Goal: Check status: Check status

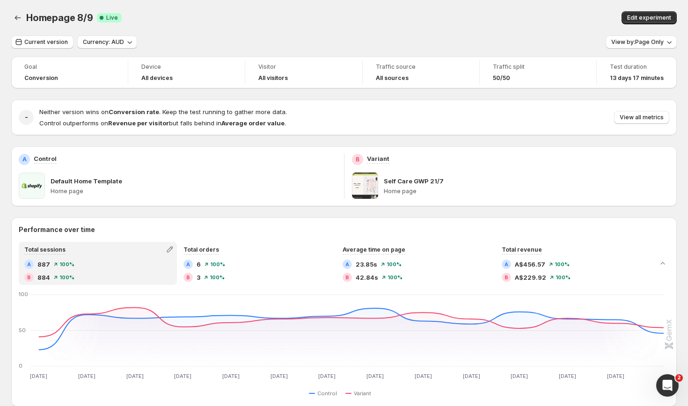
click at [55, 56] on div "Current version Currency: AUD View by: Page Only Goal Conversion Device All dev…" at bounding box center [344, 407] width 666 height 742
click at [626, 48] on button "View by: Page Only" at bounding box center [641, 42] width 71 height 13
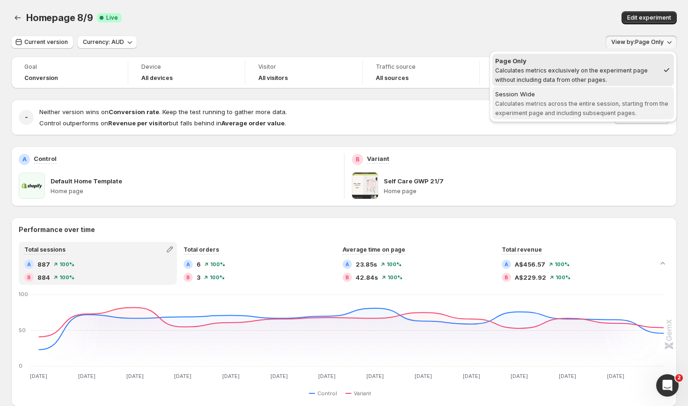
click at [521, 108] on span "Session Wide Calculates metrics across the entire session, starting from the ex…" at bounding box center [583, 103] width 176 height 28
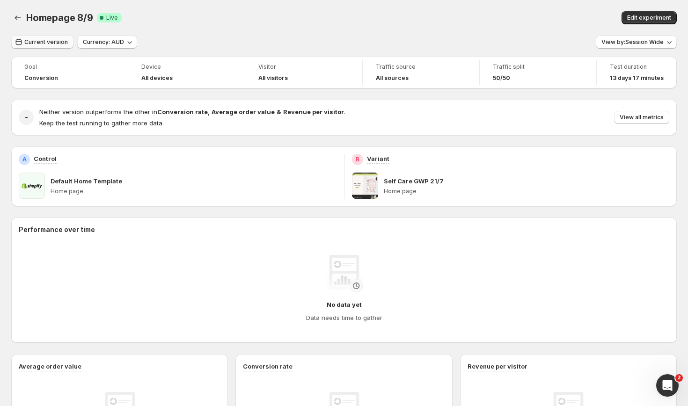
click at [48, 45] on span "Current version" at bounding box center [46, 41] width 44 height 7
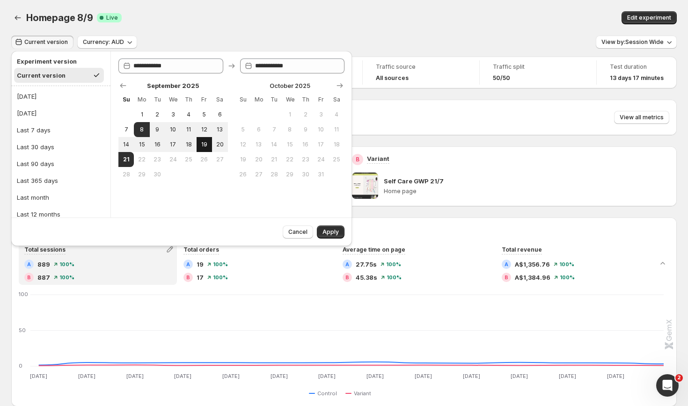
click at [201, 146] on span "19" at bounding box center [204, 144] width 8 height 7
type input "**********"
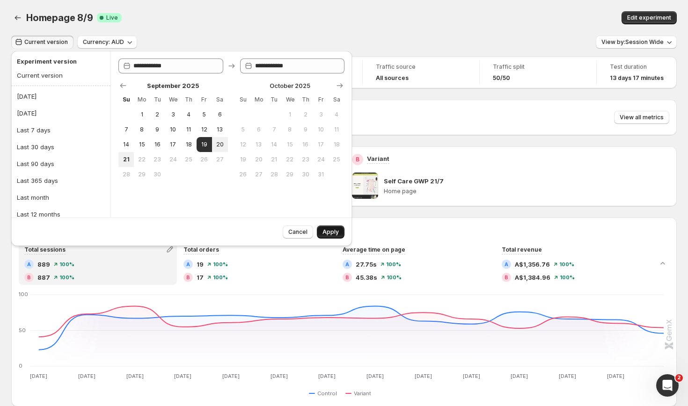
click at [330, 229] on span "Apply" at bounding box center [330, 231] width 16 height 7
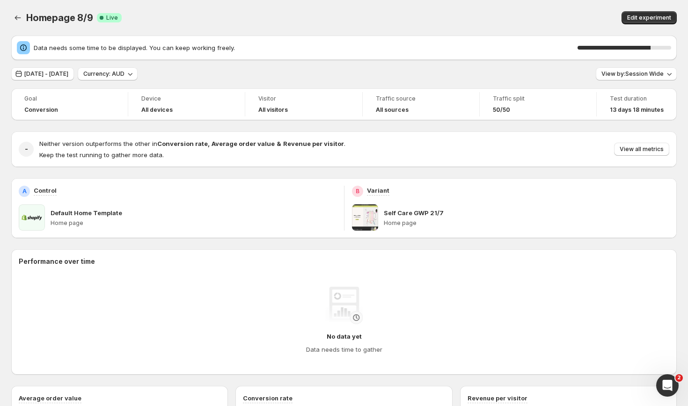
click at [577, 132] on div "- Neither version outperforms the other in Conversion rate , Average order valu…" at bounding box center [344, 150] width 666 height 36
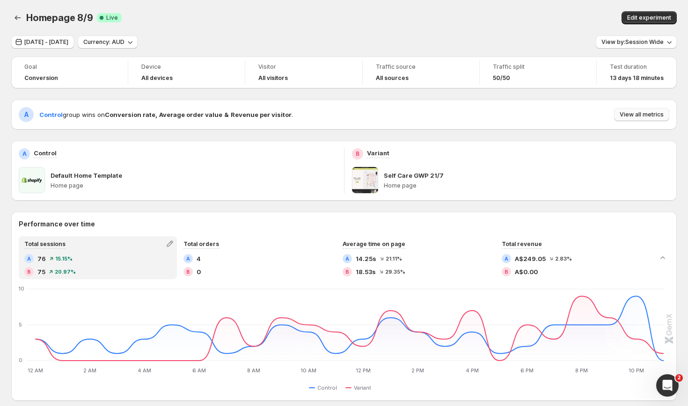
click at [649, 120] on button "View all metrics" at bounding box center [641, 114] width 55 height 13
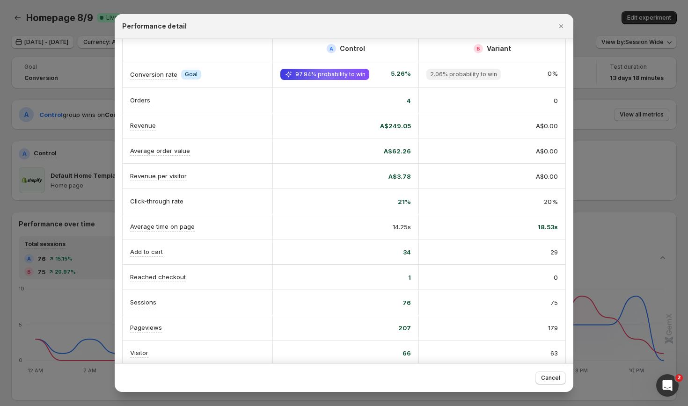
scroll to position [11, 0]
click at [83, 47] on div at bounding box center [344, 203] width 688 height 406
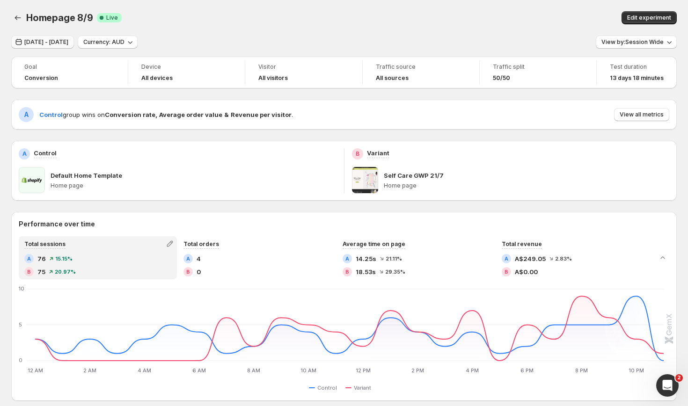
click at [68, 44] on span "[DATE] - [DATE]" at bounding box center [46, 41] width 44 height 7
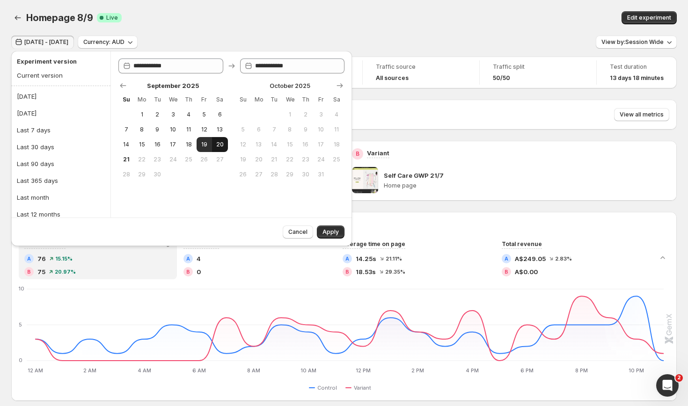
click at [216, 145] on span "20" at bounding box center [220, 144] width 8 height 7
type input "**********"
click at [217, 145] on span "20" at bounding box center [220, 144] width 8 height 7
type input "**********"
click at [335, 233] on span "Apply" at bounding box center [330, 231] width 16 height 7
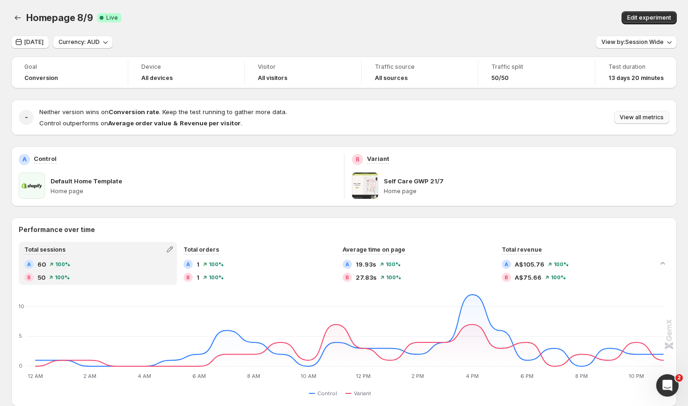
click at [642, 117] on span "View all metrics" at bounding box center [642, 117] width 44 height 7
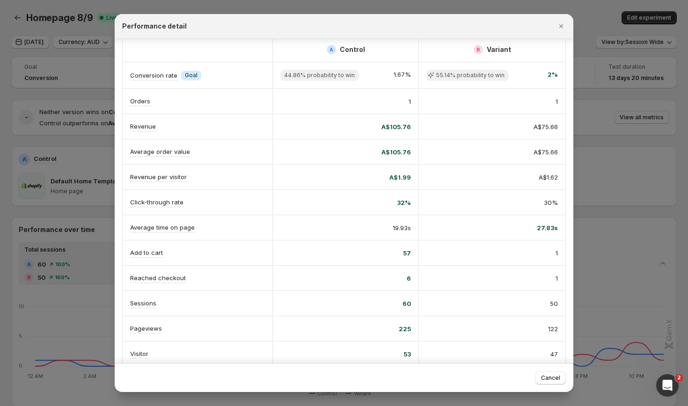
scroll to position [9, 0]
click at [80, 53] on div at bounding box center [344, 203] width 688 height 406
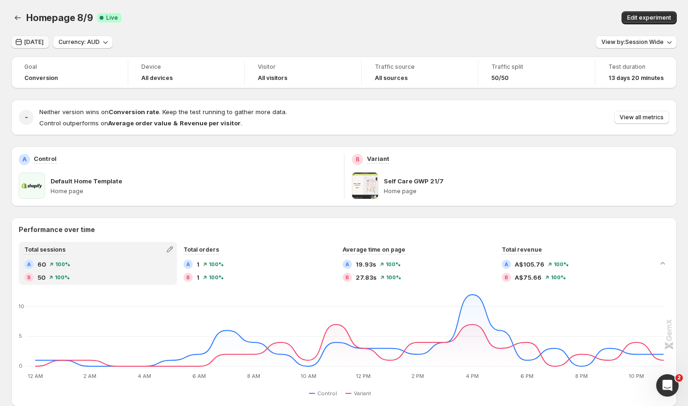
click at [27, 42] on span "[DATE]" at bounding box center [33, 41] width 19 height 7
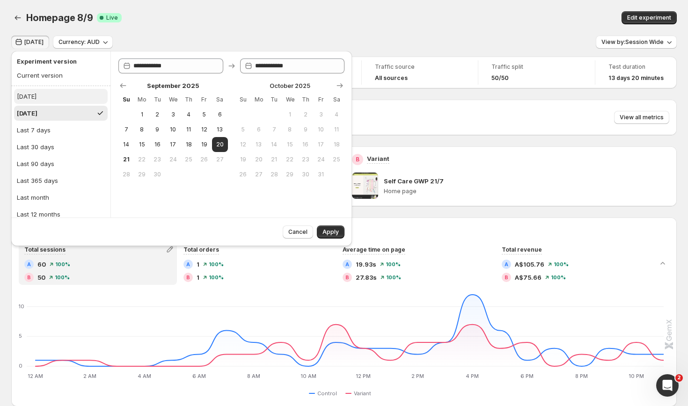
click at [39, 99] on button "[DATE]" at bounding box center [61, 96] width 94 height 15
type input "**********"
click at [333, 226] on button "Apply" at bounding box center [331, 232] width 28 height 13
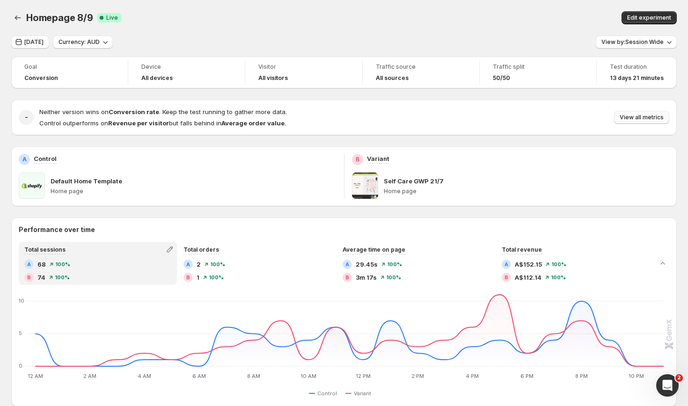
click at [634, 117] on span "View all metrics" at bounding box center [642, 117] width 44 height 7
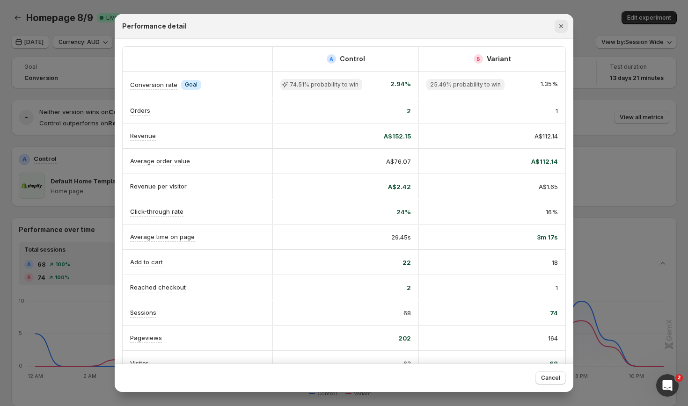
click at [562, 25] on icon "Close" at bounding box center [561, 26] width 9 height 9
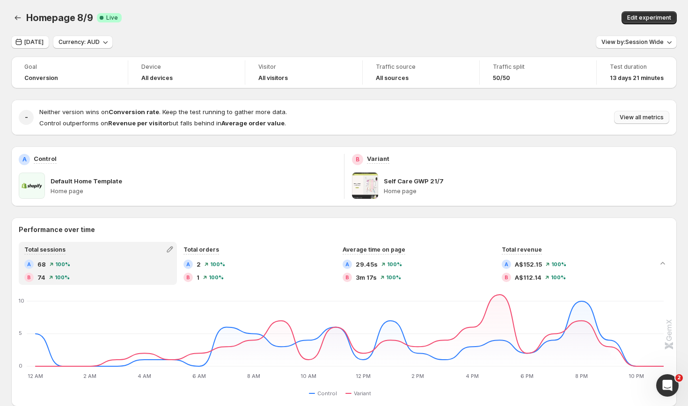
click at [621, 111] on button "View all metrics" at bounding box center [641, 117] width 55 height 13
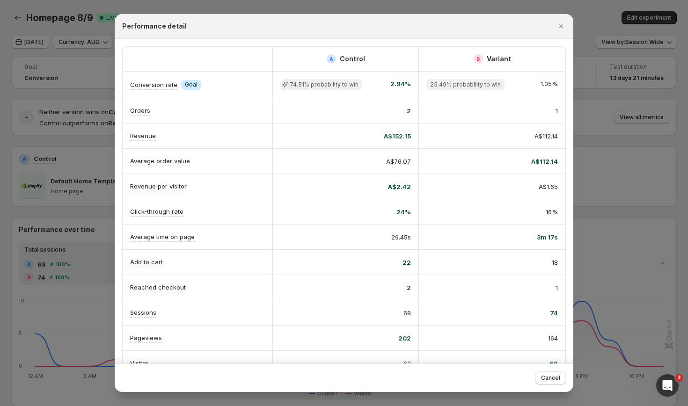
click at [549, 46] on div "A Control B Variant Conversion rate Info Goal 74.51% probability to win 2.94% 2…" at bounding box center [344, 211] width 444 height 330
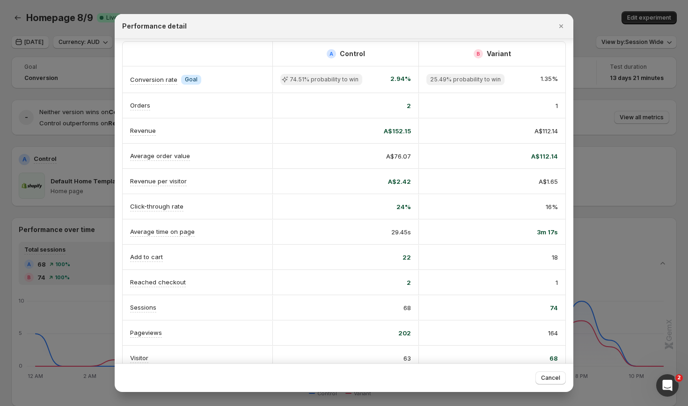
scroll to position [4, 0]
click at [564, 26] on icon "Close" at bounding box center [561, 26] width 9 height 9
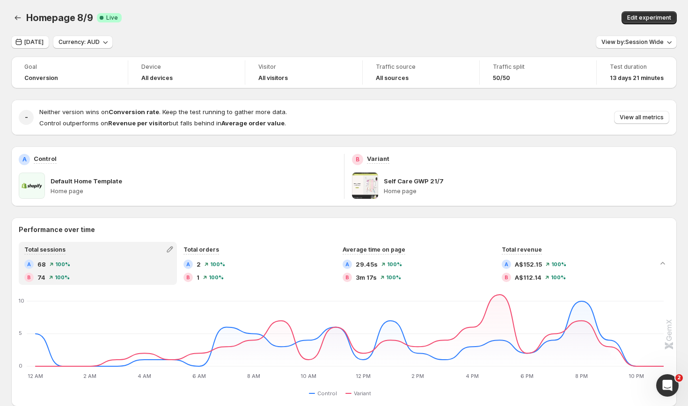
click at [630, 134] on div "- Neither version wins on Conversion rate . Keep the test running to gather mor…" at bounding box center [344, 118] width 666 height 36
click at [633, 120] on span "View all metrics" at bounding box center [642, 117] width 44 height 7
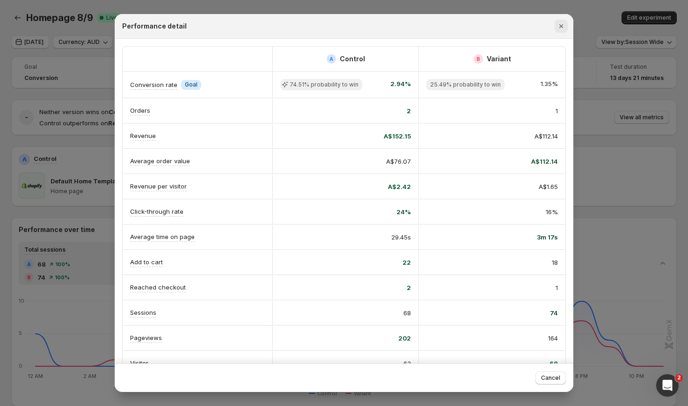
click at [564, 30] on icon "Close" at bounding box center [561, 26] width 9 height 9
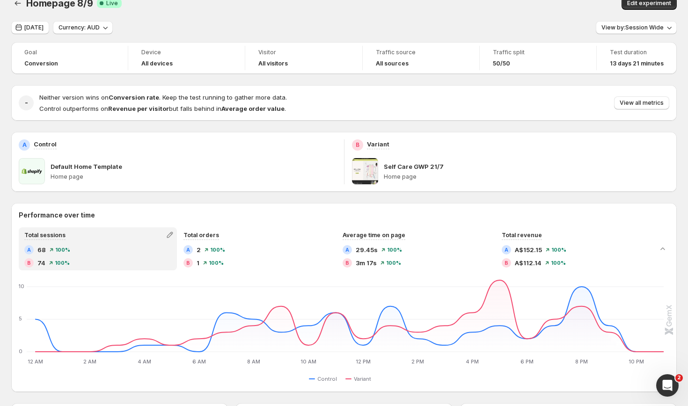
scroll to position [0, 0]
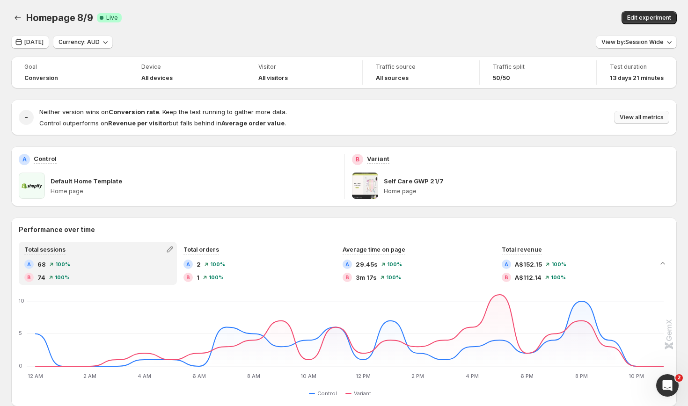
click at [645, 119] on span "View all metrics" at bounding box center [642, 117] width 44 height 7
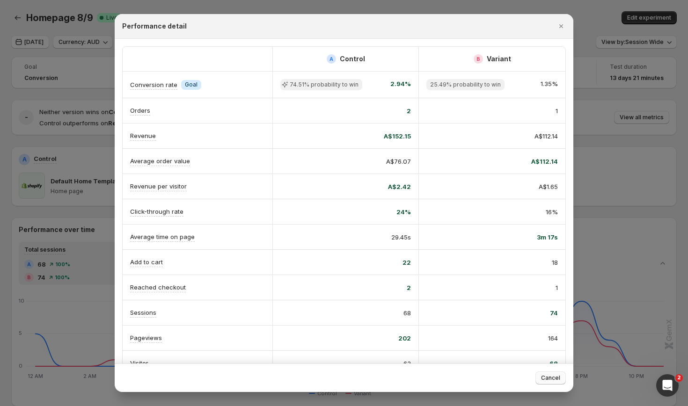
click at [547, 377] on span "Cancel" at bounding box center [550, 377] width 19 height 7
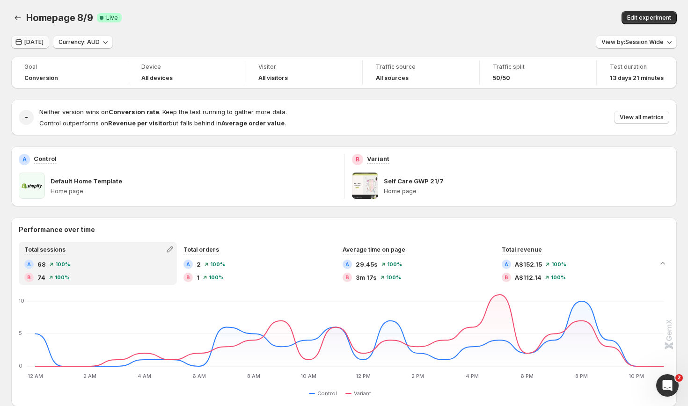
click at [34, 43] on span "[DATE]" at bounding box center [33, 41] width 19 height 7
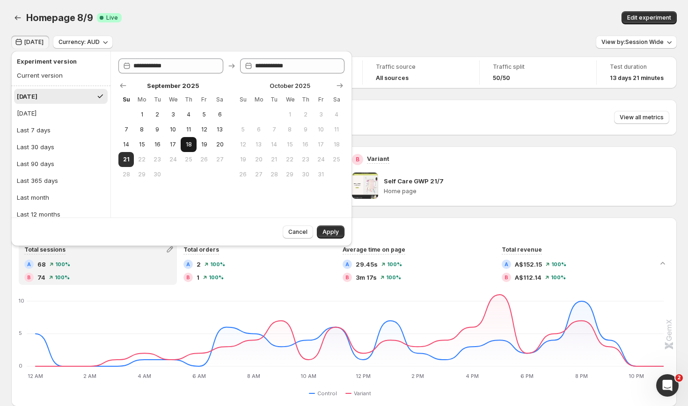
click at [193, 149] on button "18" at bounding box center [188, 144] width 15 height 15
type input "**********"
click at [128, 158] on span "21" at bounding box center [126, 159] width 8 height 7
type input "**********"
click at [337, 233] on span "Apply" at bounding box center [330, 231] width 16 height 7
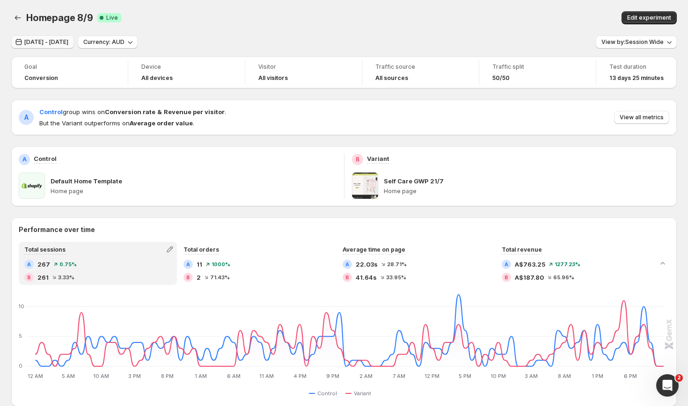
click at [54, 40] on span "[DATE] - [DATE]" at bounding box center [46, 41] width 44 height 7
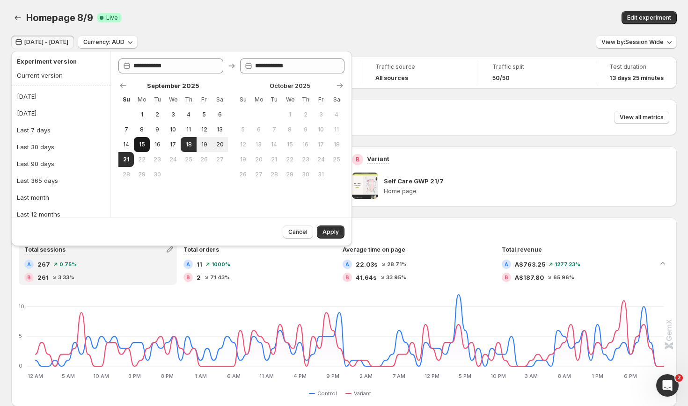
click at [141, 149] on button "15" at bounding box center [141, 144] width 15 height 15
type input "**********"
click at [130, 161] on span "21" at bounding box center [126, 159] width 8 height 7
type input "**********"
click at [328, 232] on span "Apply" at bounding box center [330, 231] width 16 height 7
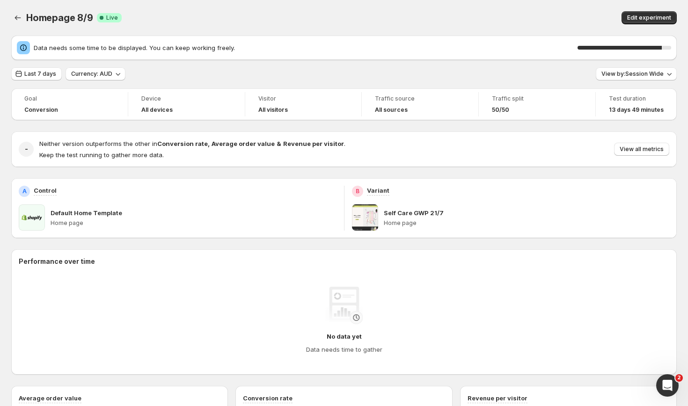
click at [309, 6] on div "Homepage 8/9. This page is ready Homepage 8/9 Success Complete Live Edit experi…" at bounding box center [344, 18] width 666 height 36
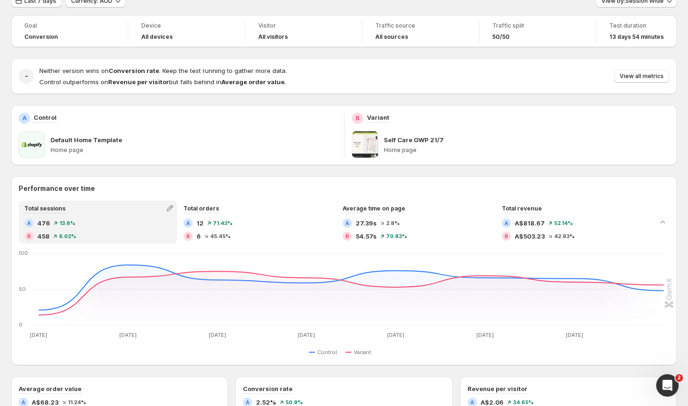
scroll to position [16, 0]
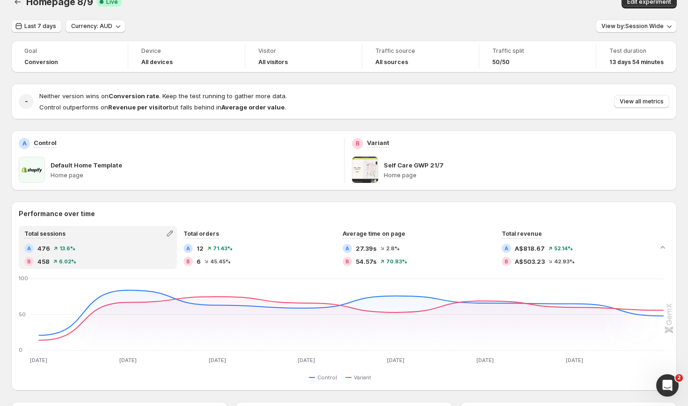
click at [51, 25] on span "Last 7 days" at bounding box center [40, 25] width 32 height 7
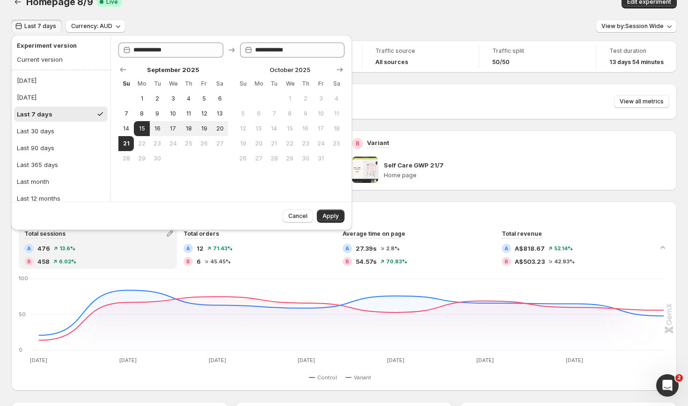
click at [233, 4] on div "Homepage 8/9 Success Complete Live" at bounding box center [196, 1] width 340 height 13
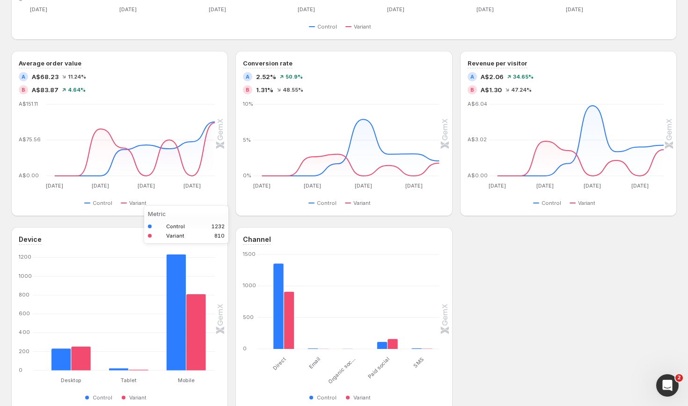
scroll to position [379, 0]
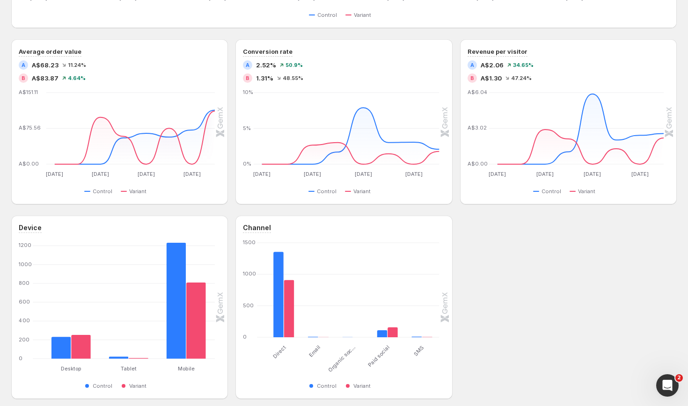
click at [550, 304] on div "Device Desktop Desktop Tablet Tablet Mobile Mobile [PHONE_NUMBER] 1200 Control …" at bounding box center [344, 307] width 666 height 183
click at [232, 256] on div "Device Desktop Desktop Tablet Tablet Mobile Mobile [PHONE_NUMBER] 1200 Control …" at bounding box center [344, 307] width 666 height 183
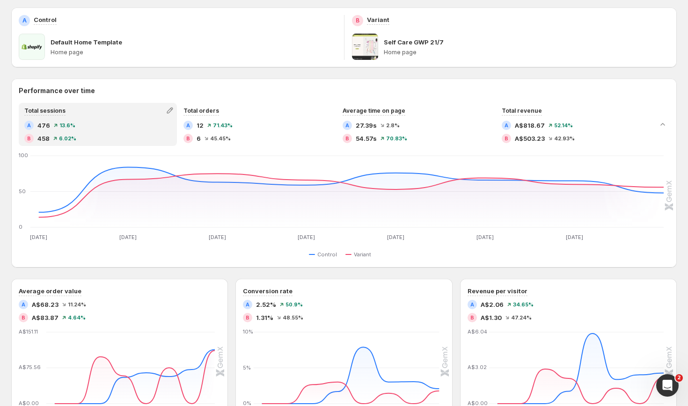
scroll to position [0, 0]
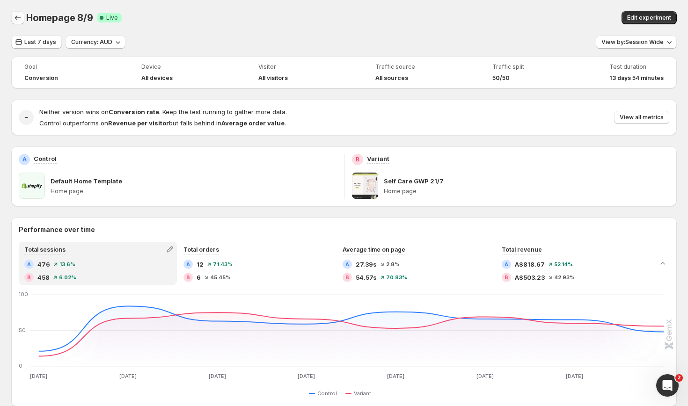
click at [22, 13] on button "Back" at bounding box center [17, 17] width 13 height 13
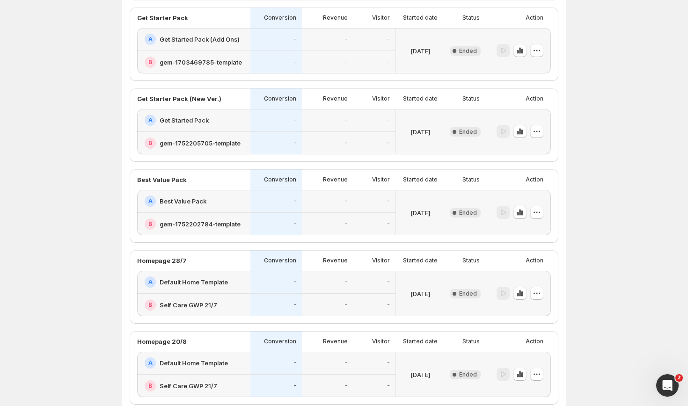
scroll to position [300, 0]
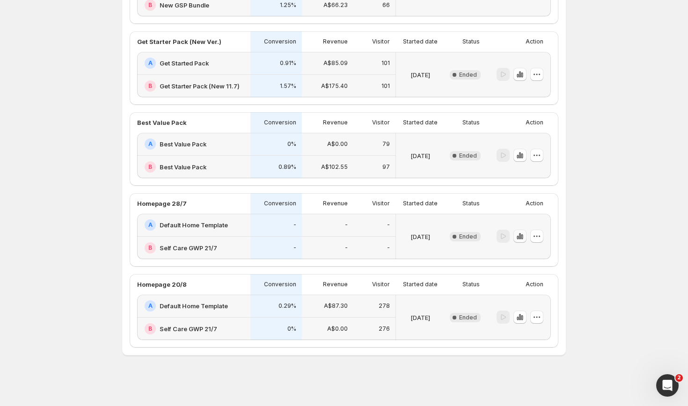
click at [520, 240] on icon "button" at bounding box center [519, 236] width 9 height 9
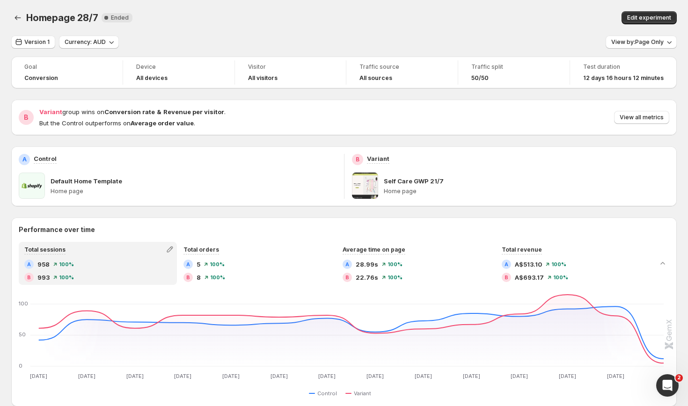
click at [651, 33] on div "Homepage 28/7. This page is ready Homepage 28/7 New Complete Ended Edit experim…" at bounding box center [344, 18] width 666 height 36
click at [651, 38] on button "View by: Page Only" at bounding box center [641, 42] width 71 height 13
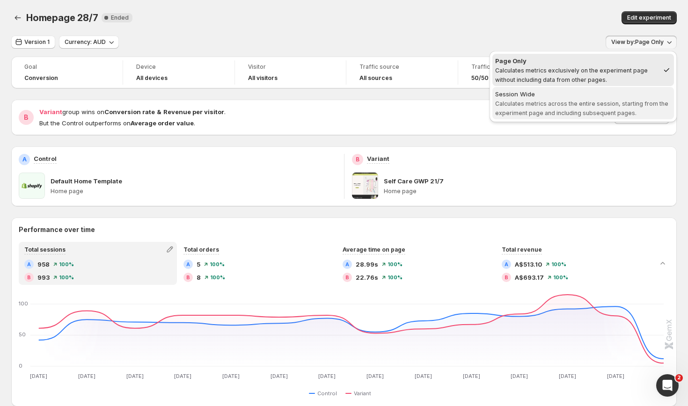
click at [551, 96] on div "Session Wide" at bounding box center [583, 93] width 176 height 9
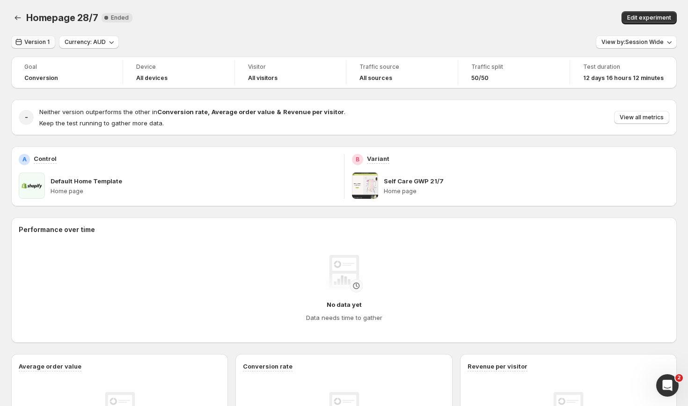
click at [46, 43] on span "Version 1" at bounding box center [36, 41] width 25 height 7
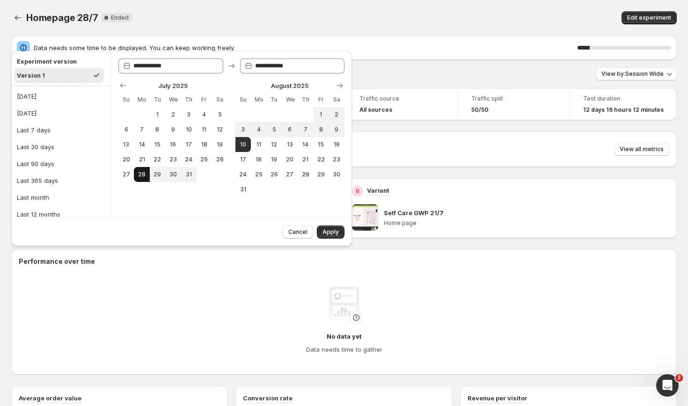
click at [142, 173] on span "28" at bounding box center [142, 174] width 8 height 7
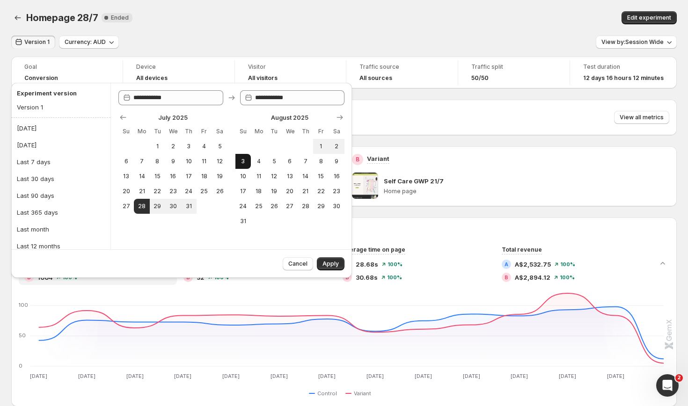
click at [242, 164] on span "3" at bounding box center [243, 161] width 8 height 7
type input "**********"
click at [342, 270] on button "Apply" at bounding box center [331, 263] width 28 height 13
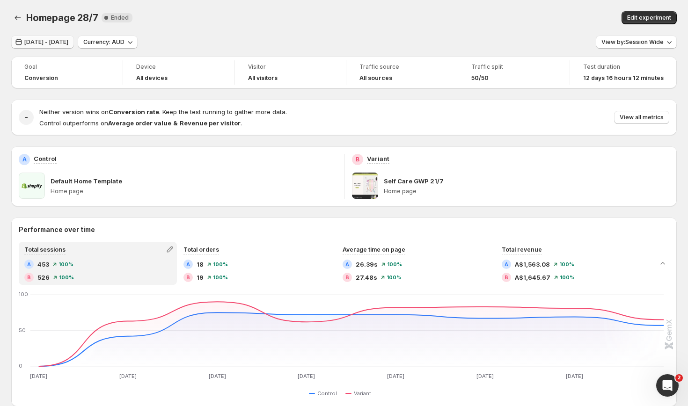
click at [68, 44] on span "[DATE] - [DATE]" at bounding box center [46, 41] width 44 height 7
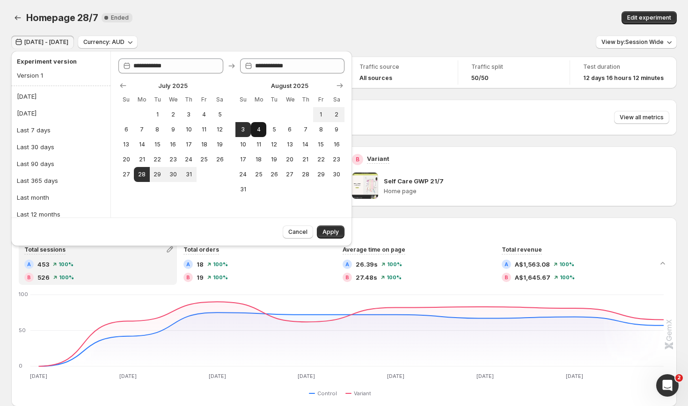
click at [256, 133] on span "4" at bounding box center [259, 129] width 8 height 7
type input "**********"
click at [241, 143] on span "10" at bounding box center [243, 144] width 8 height 7
type input "**********"
click at [329, 230] on span "Apply" at bounding box center [330, 231] width 16 height 7
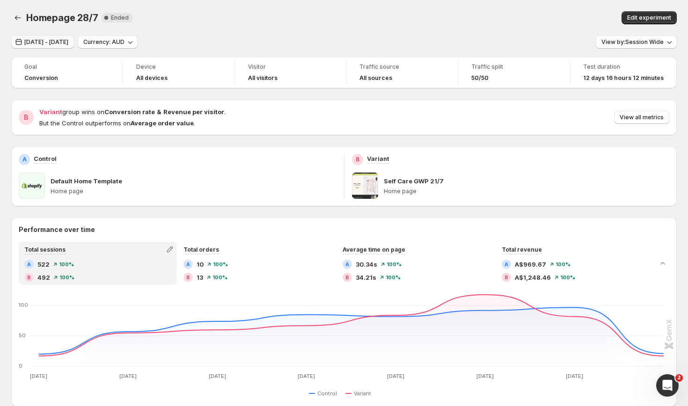
click at [74, 38] on button "[DATE] - [DATE]" at bounding box center [42, 42] width 63 height 13
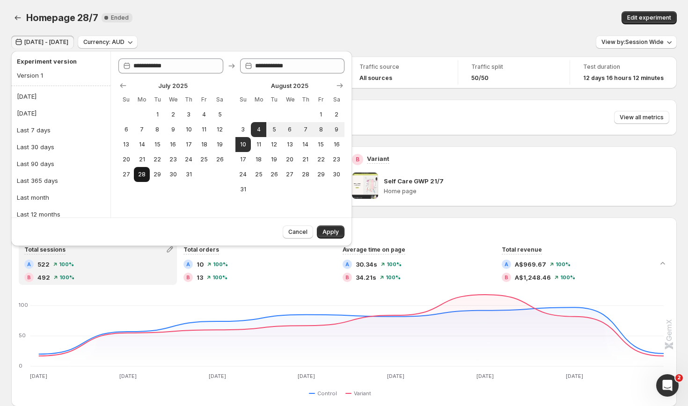
click at [143, 173] on span "28" at bounding box center [142, 174] width 8 height 7
type input "**********"
click at [241, 134] on button "3" at bounding box center [242, 129] width 15 height 15
type input "**********"
click at [323, 227] on button "Apply" at bounding box center [331, 232] width 28 height 13
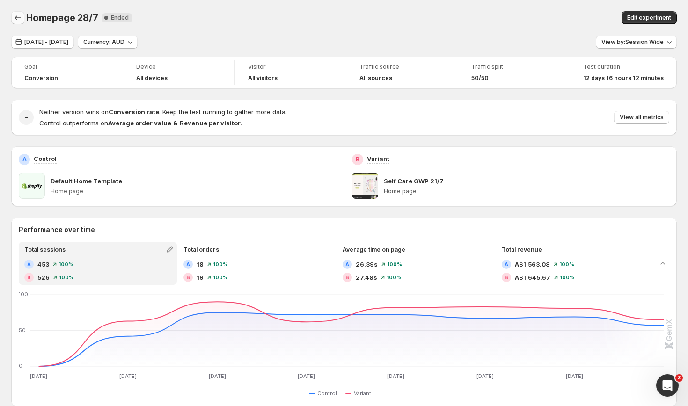
click at [18, 16] on icon "Back" at bounding box center [17, 17] width 9 height 9
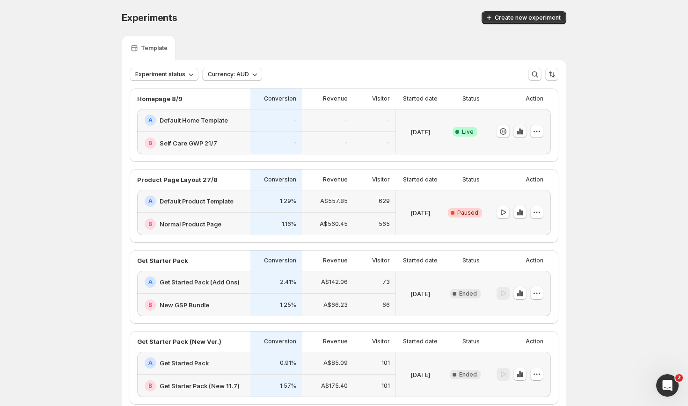
click at [521, 133] on icon "button" at bounding box center [522, 132] width 2 height 5
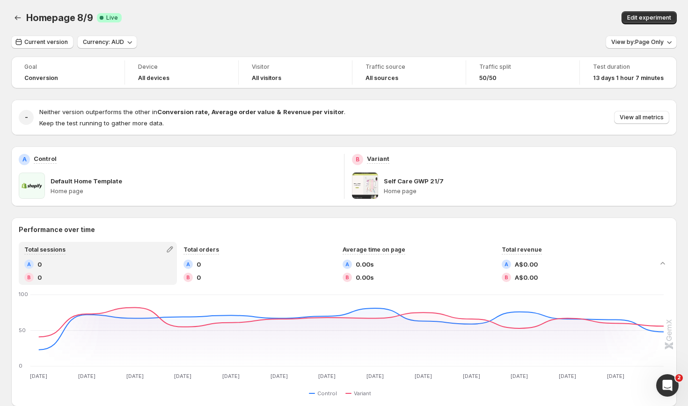
click at [636, 51] on div "Current version Currency: AUD View by: Page Only Goal Conversion Device All dev…" at bounding box center [344, 407] width 666 height 742
click at [643, 42] on span "View by: Page Only" at bounding box center [637, 41] width 52 height 7
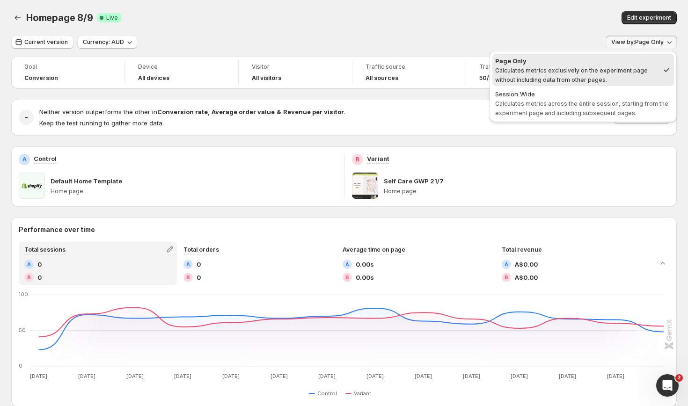
click at [612, 93] on div "Session Wide" at bounding box center [583, 93] width 176 height 9
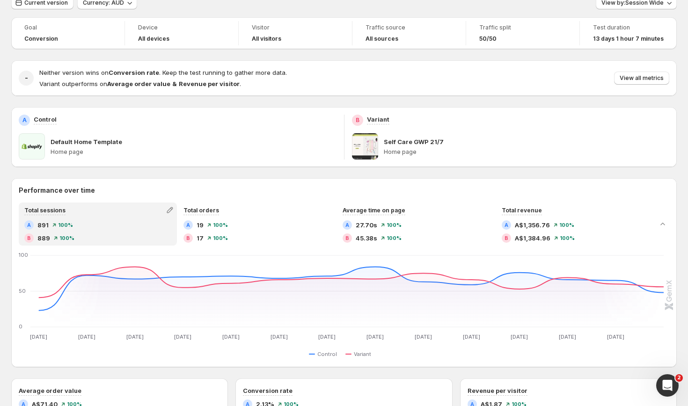
scroll to position [37, 0]
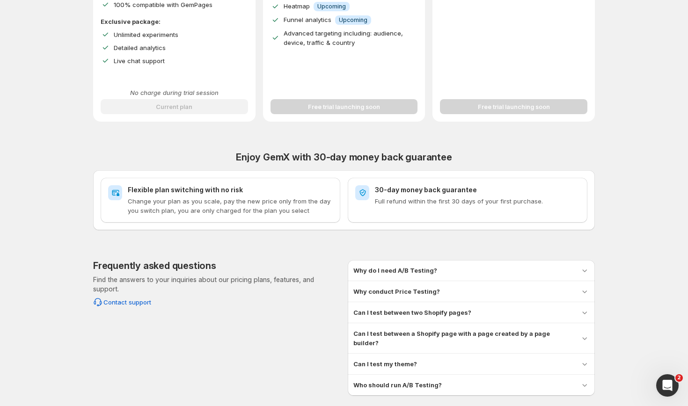
scroll to position [301, 0]
